Goal: Information Seeking & Learning: Get advice/opinions

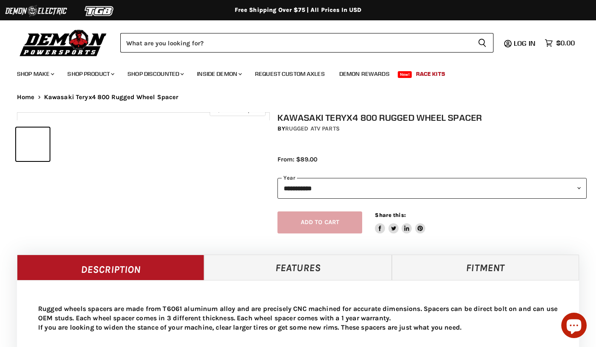
select select "******"
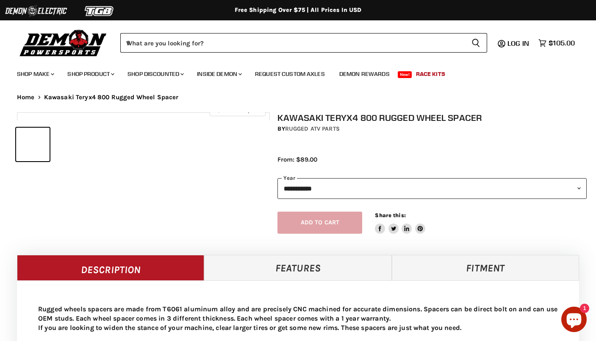
select select "******"
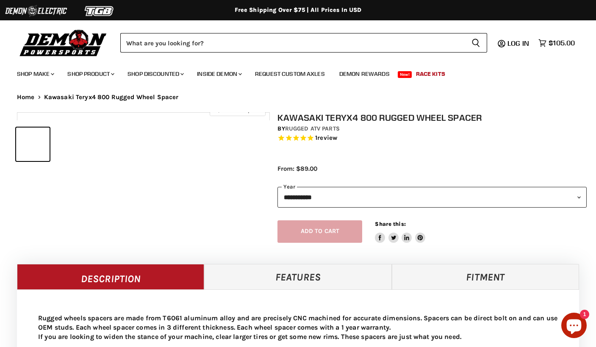
select select "******"
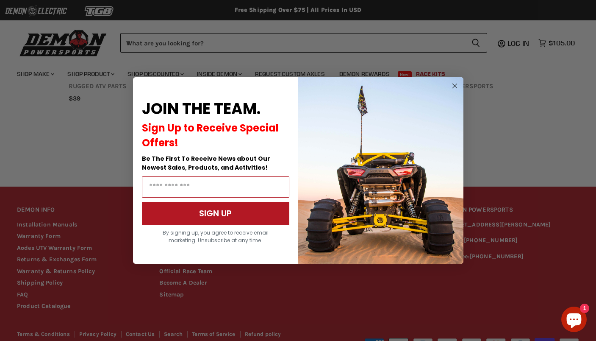
scroll to position [712, 0]
